Goal: Information Seeking & Learning: Find contact information

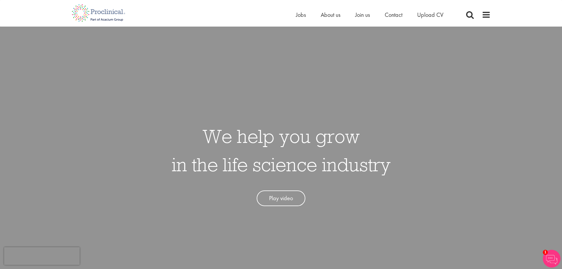
click at [392, 11] on span "Contact" at bounding box center [393, 15] width 18 height 8
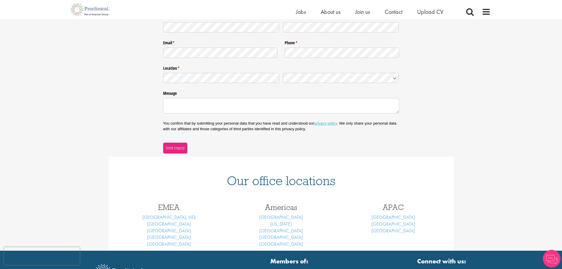
scroll to position [133, 0]
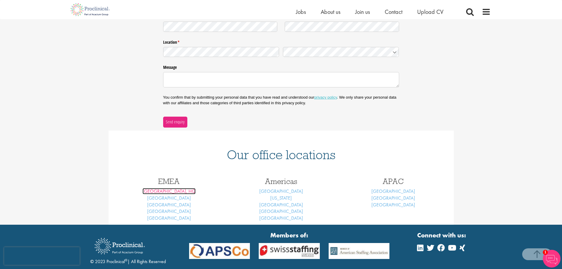
click at [169, 192] on link "[GEOGRAPHIC_DATA], HQ" at bounding box center [168, 191] width 53 height 6
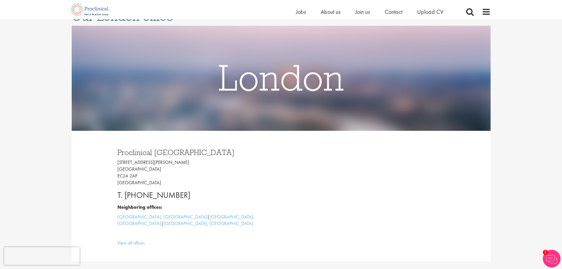
scroll to position [59, 0]
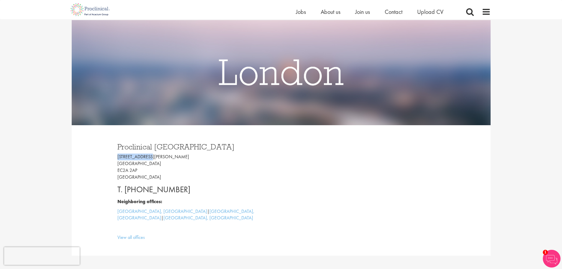
drag, startPoint x: 116, startPoint y: 157, endPoint x: 153, endPoint y: 156, distance: 36.9
click at [153, 156] on div "Proclinical [GEOGRAPHIC_DATA] [STREET_ADDRESS][PERSON_NAME] T. [PHONE_NUMBER] N…" at bounding box center [197, 190] width 168 height 107
copy p "[STREET_ADDRESS][PERSON_NAME]"
click at [122, 163] on p "[STREET_ADDRESS][PERSON_NAME]" at bounding box center [196, 166] width 159 height 27
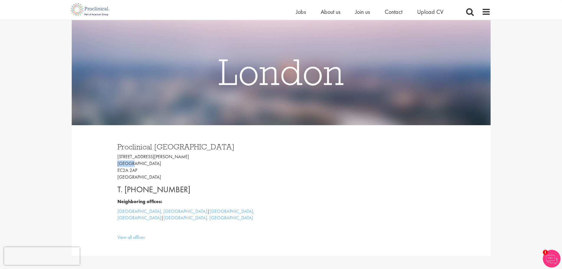
copy p "[GEOGRAPHIC_DATA]"
drag, startPoint x: 137, startPoint y: 170, endPoint x: 112, endPoint y: 167, distance: 25.5
click at [112, 167] on div "Proclinical [GEOGRAPHIC_DATA] [STREET_ADDRESS][PERSON_NAME] T. [PHONE_NUMBER] N…" at bounding box center [281, 190] width 345 height 130
copy p "EC2A 2AP"
